Goal: Transaction & Acquisition: Download file/media

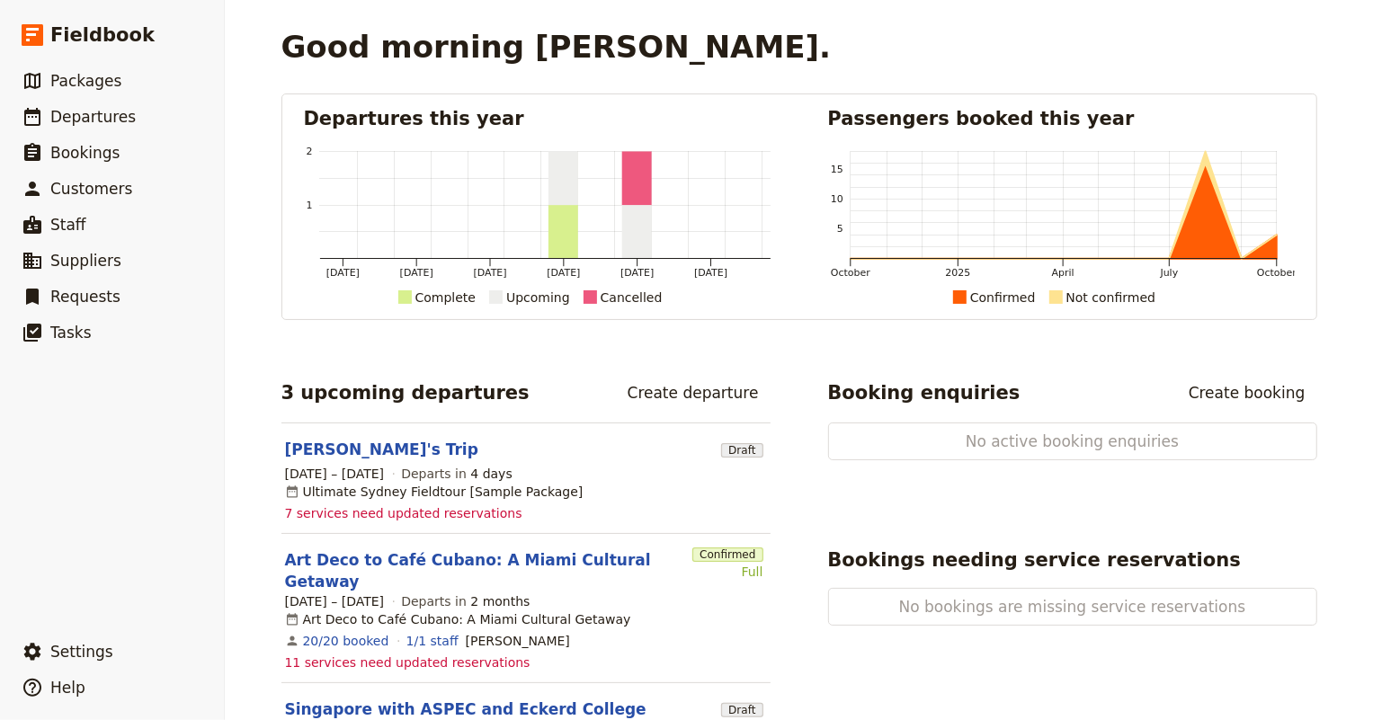
scroll to position [81, 0]
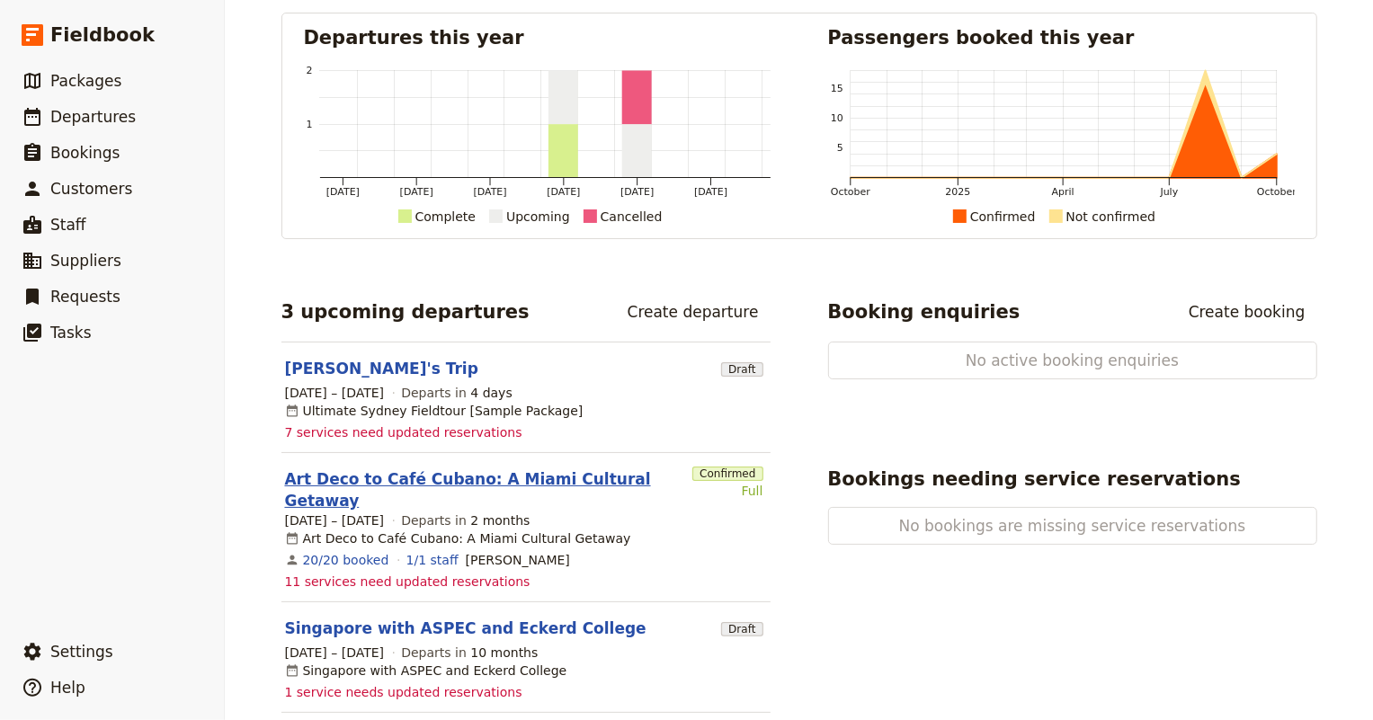
click at [465, 480] on link "Art Deco to Café Cubano: A Miami Cultural Getaway" at bounding box center [485, 489] width 401 height 43
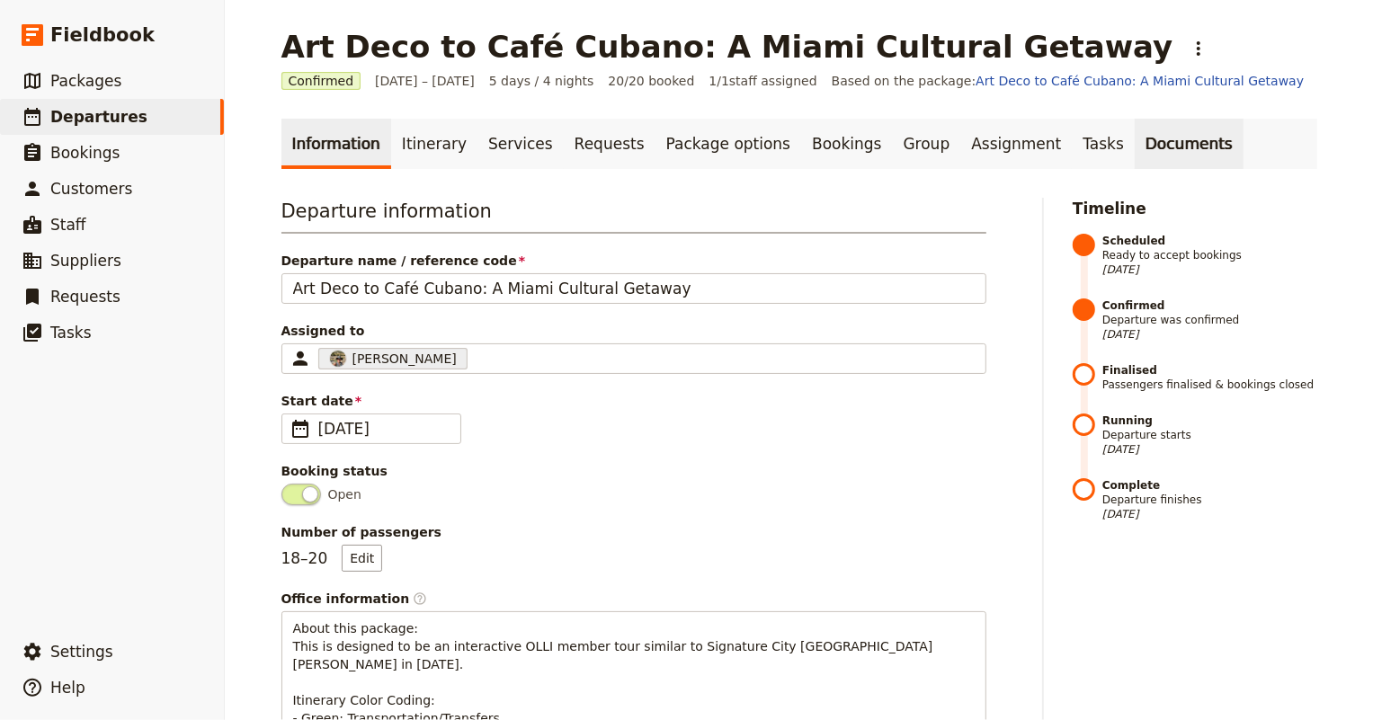
click at [1134, 144] on link "Documents" at bounding box center [1188, 144] width 109 height 50
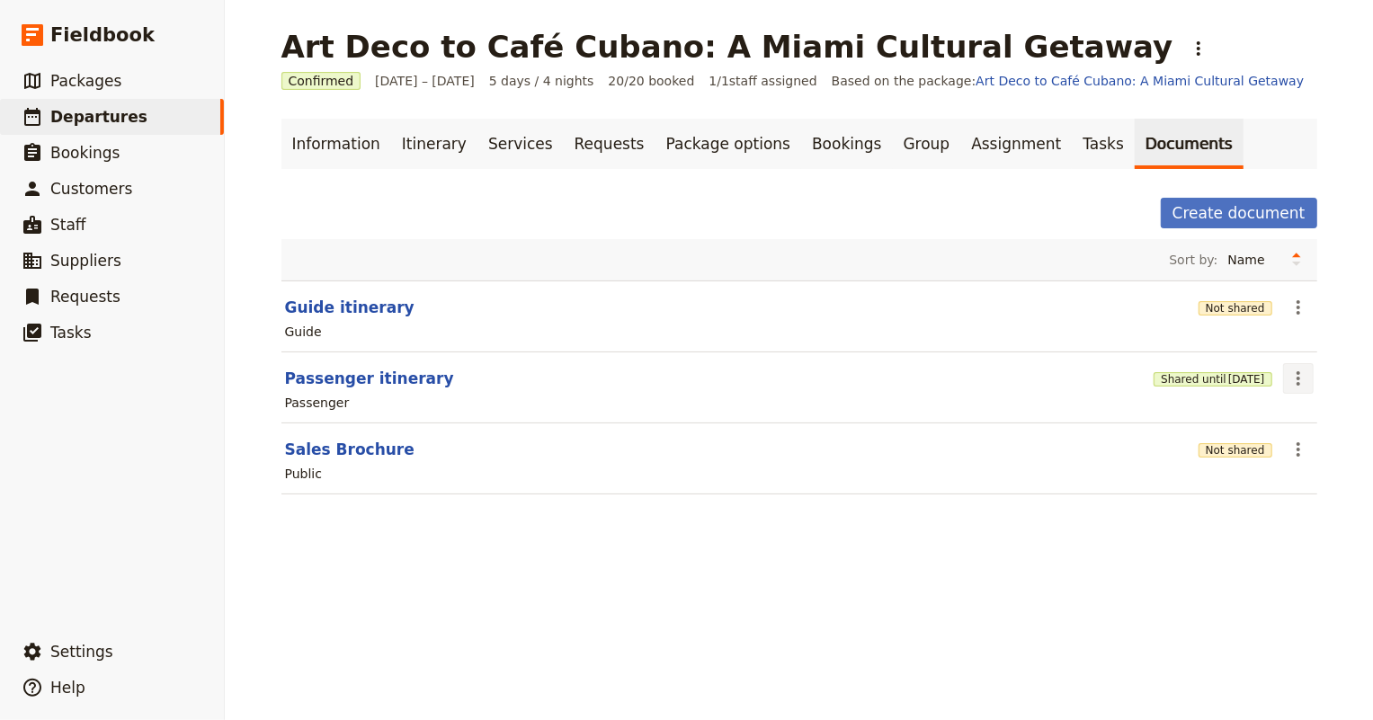
click at [1298, 373] on icon "Actions" at bounding box center [1298, 379] width 22 height 22
click at [1249, 414] on span "Share" at bounding box center [1241, 417] width 109 height 18
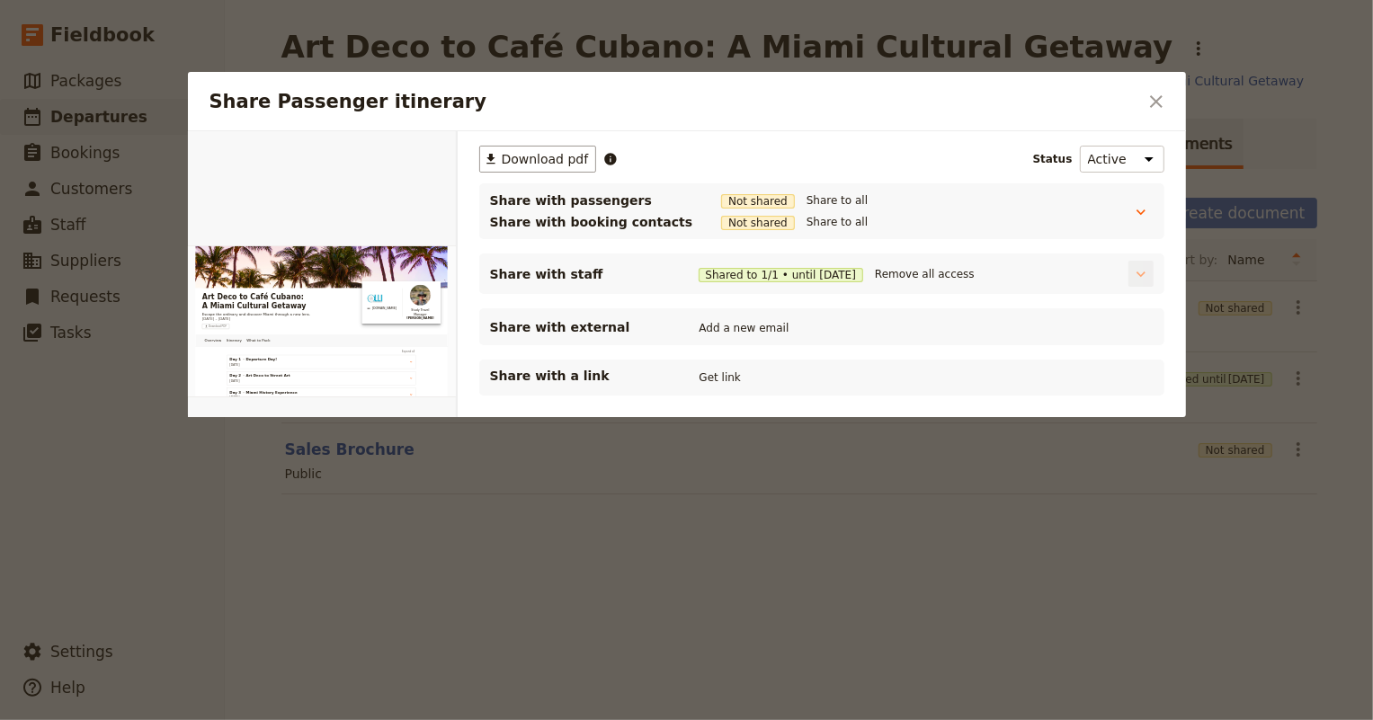
click at [1146, 272] on icon "Share Passenger itinerary" at bounding box center [1141, 274] width 18 height 18
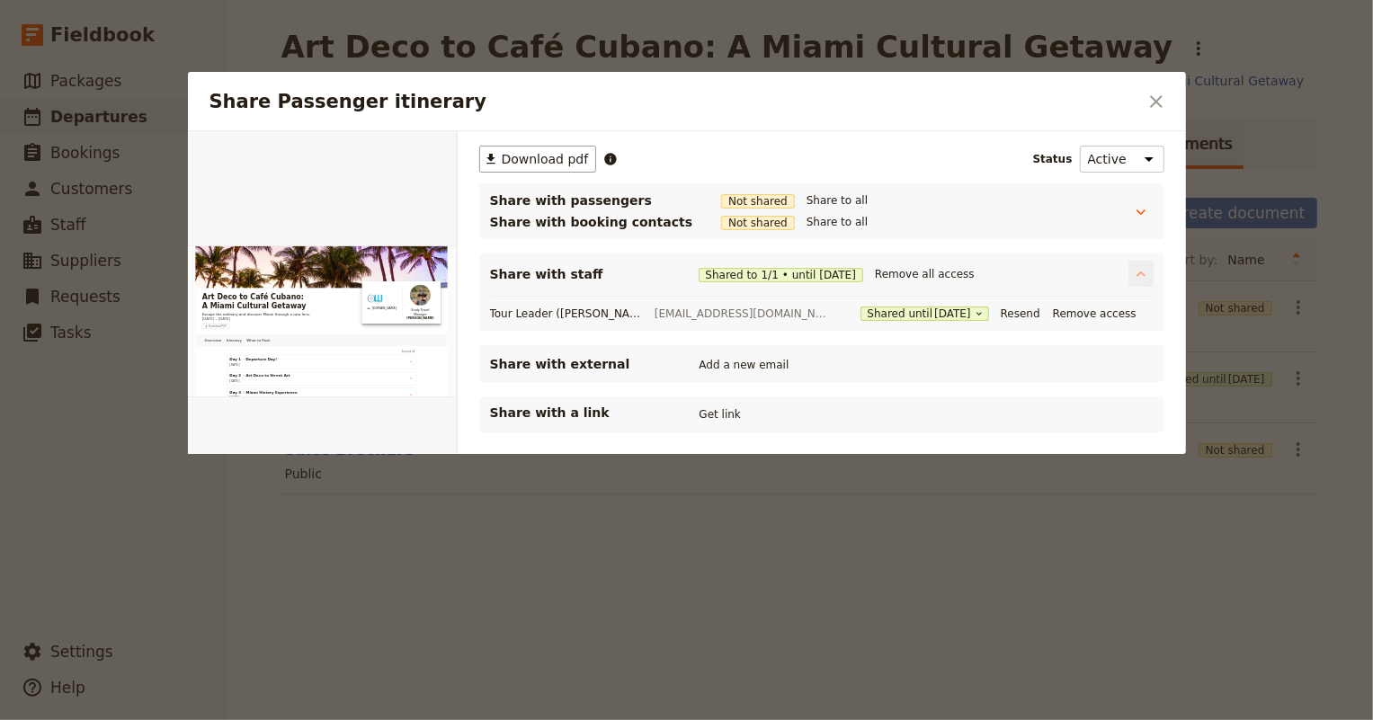
click at [1146, 273] on icon "Share Passenger itinerary" at bounding box center [1141, 274] width 18 height 18
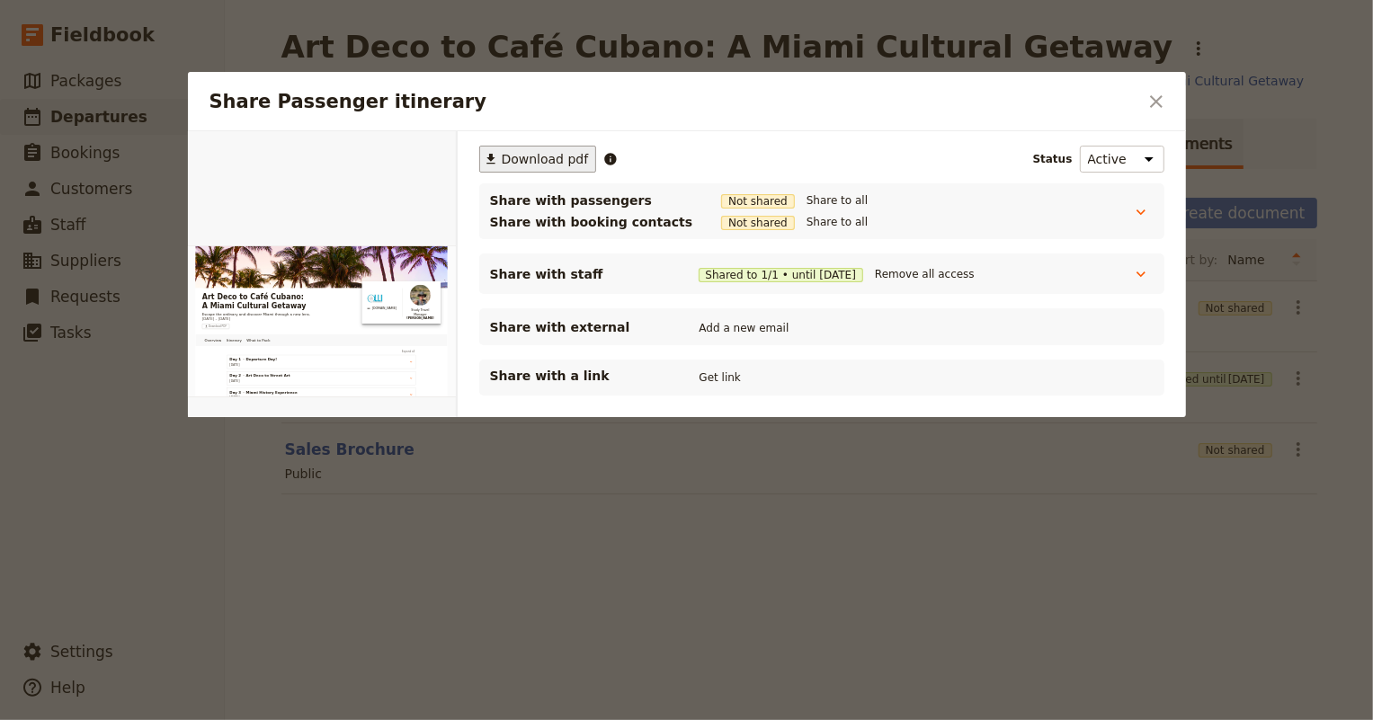
click at [521, 153] on span "Download pdf" at bounding box center [545, 159] width 87 height 18
click at [1162, 102] on icon "Close dialog" at bounding box center [1156, 102] width 22 height 22
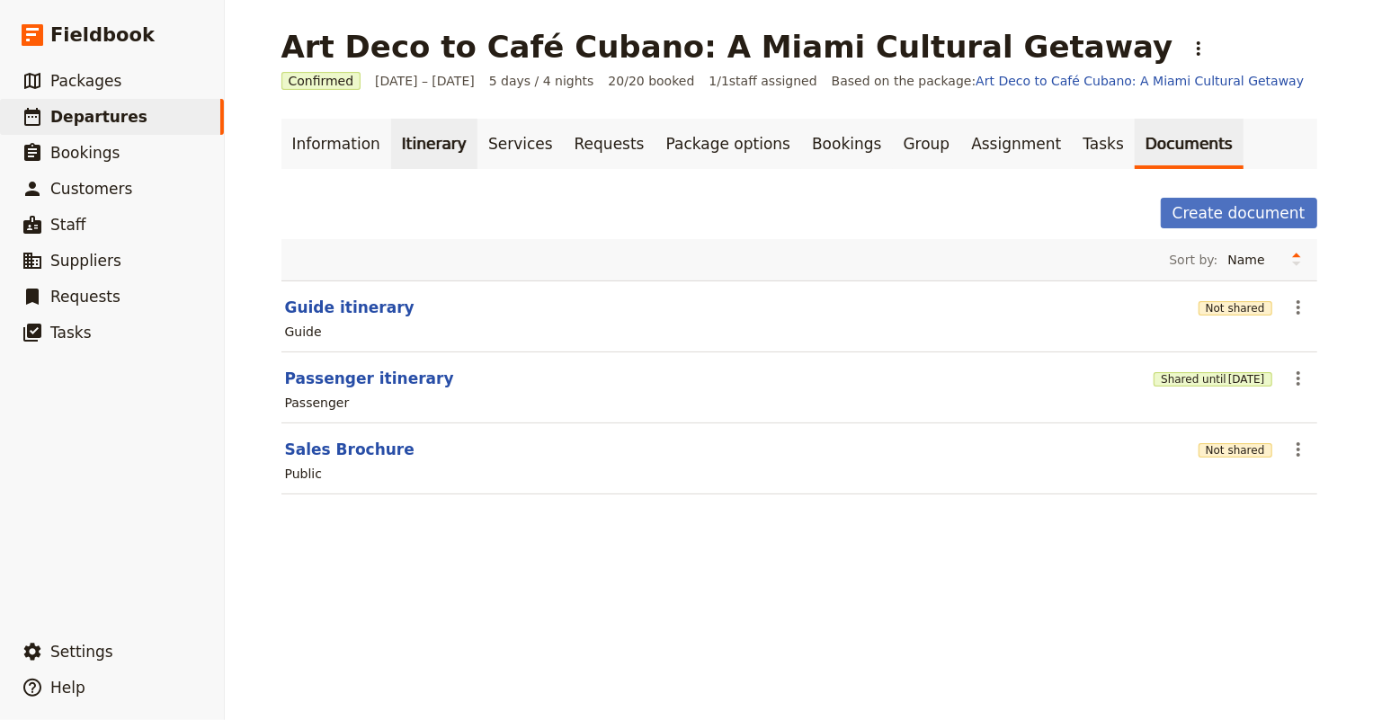
click at [404, 144] on link "Itinerary" at bounding box center [434, 144] width 86 height 50
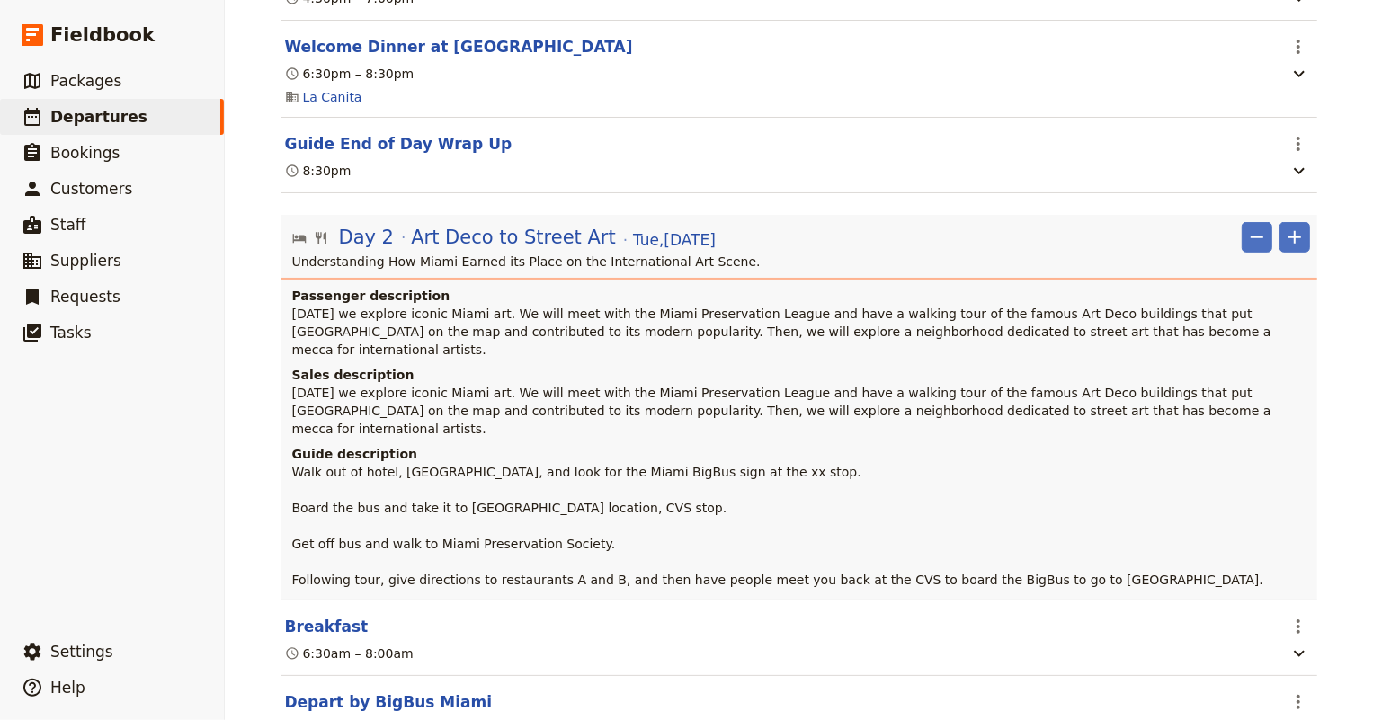
scroll to position [899, 0]
